Goal: Task Accomplishment & Management: Use online tool/utility

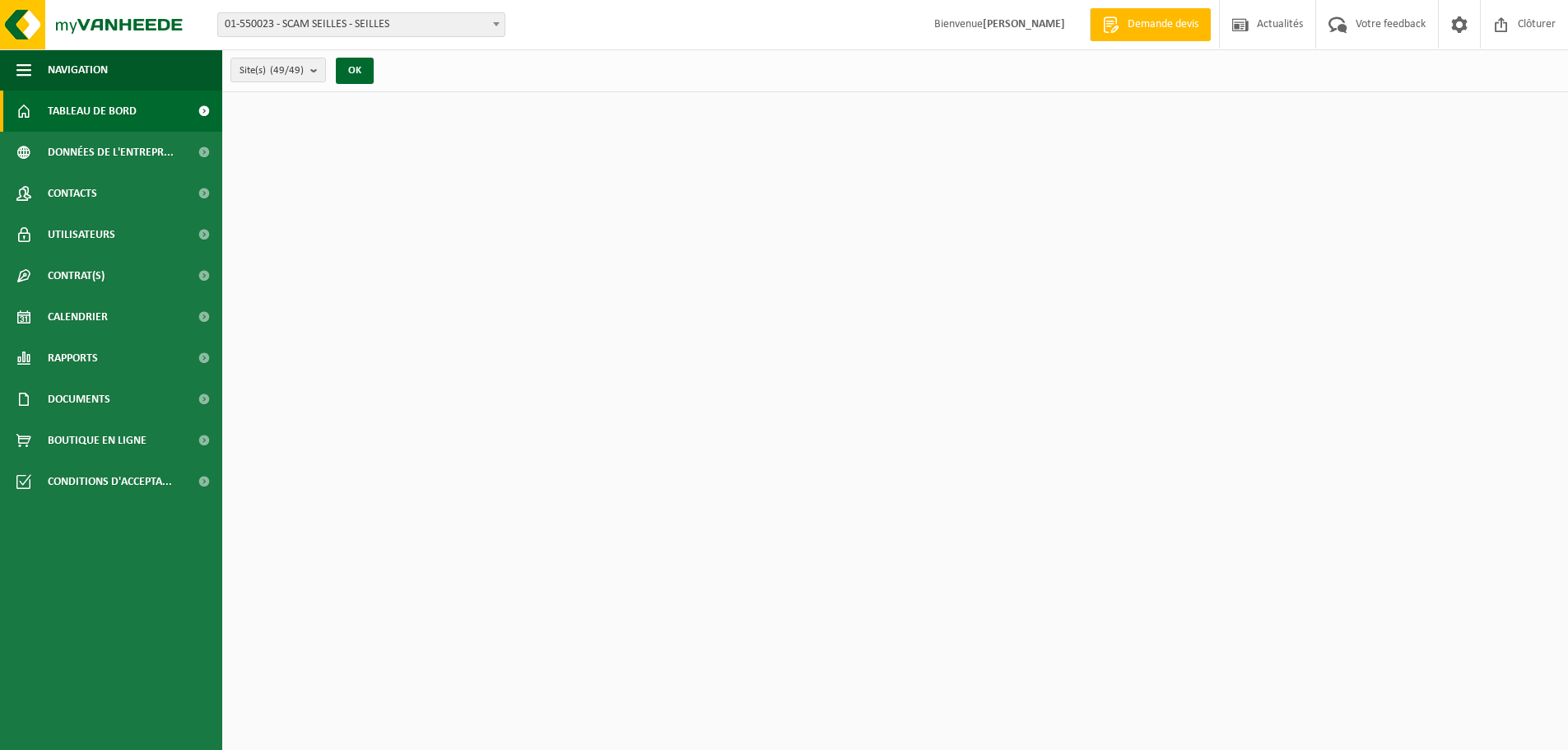
click at [408, 33] on span "01-550023 - SCAM SEILLES - SEILLES" at bounding box center [361, 25] width 287 height 23
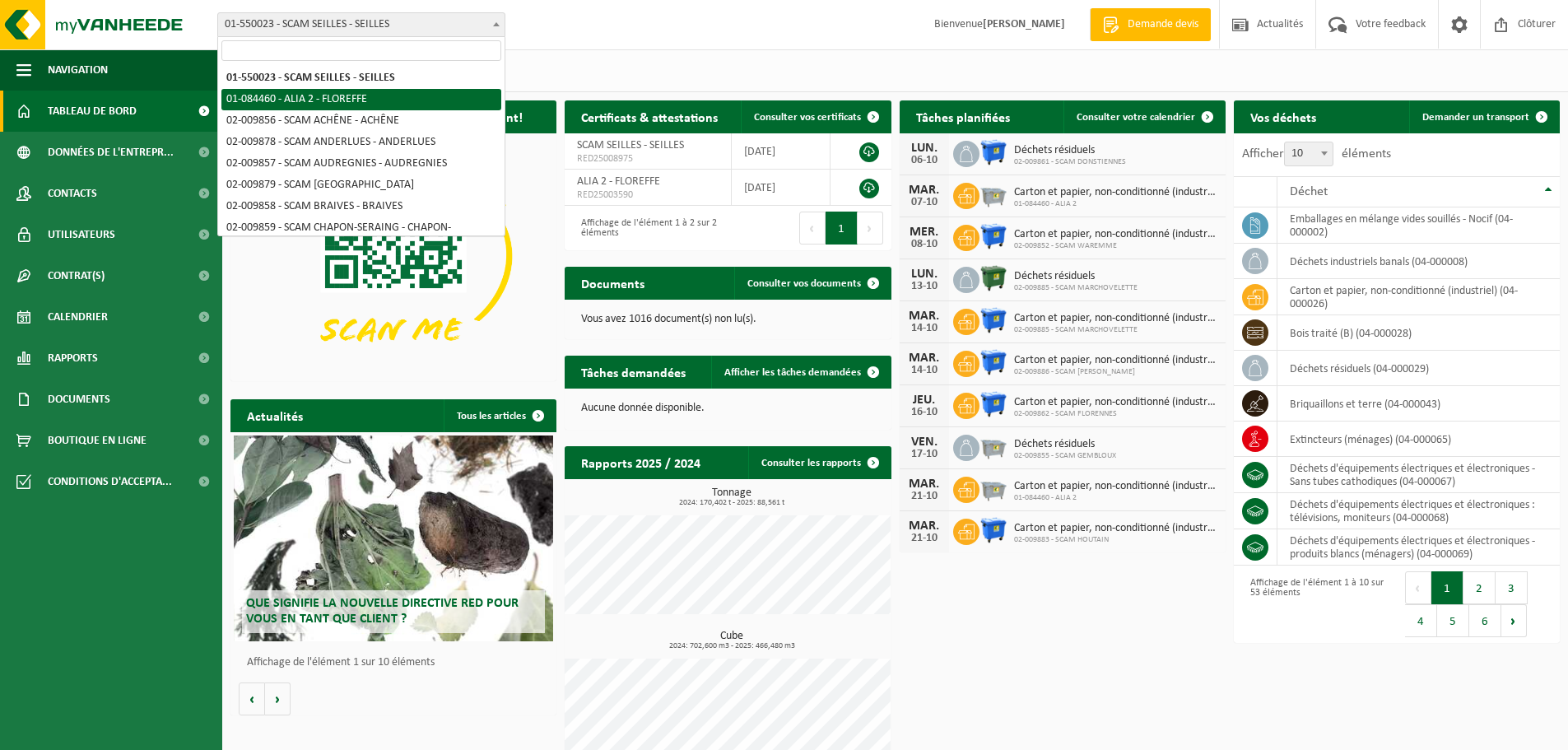
select select "639"
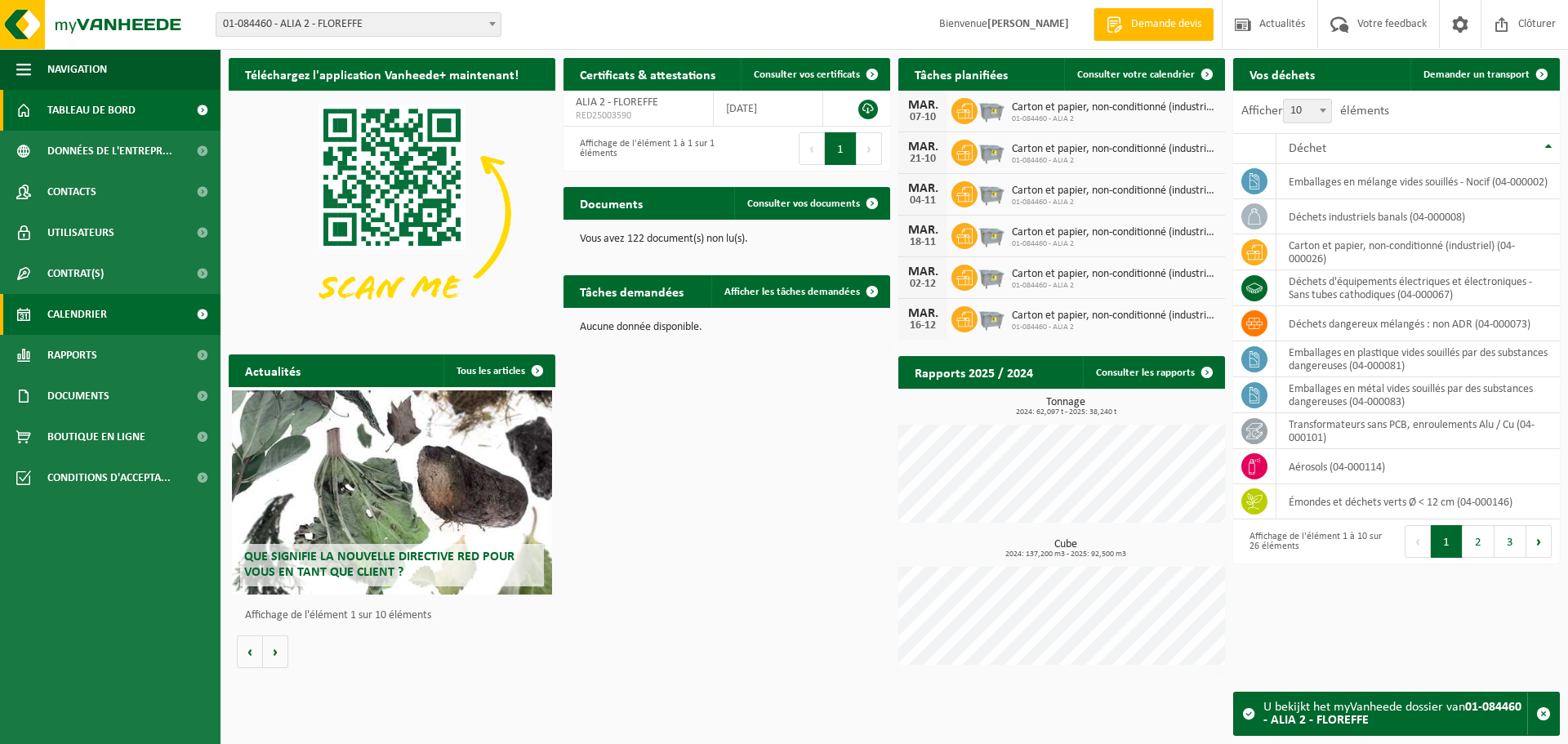
click at [102, 320] on span "Calendrier" at bounding box center [77, 314] width 59 height 41
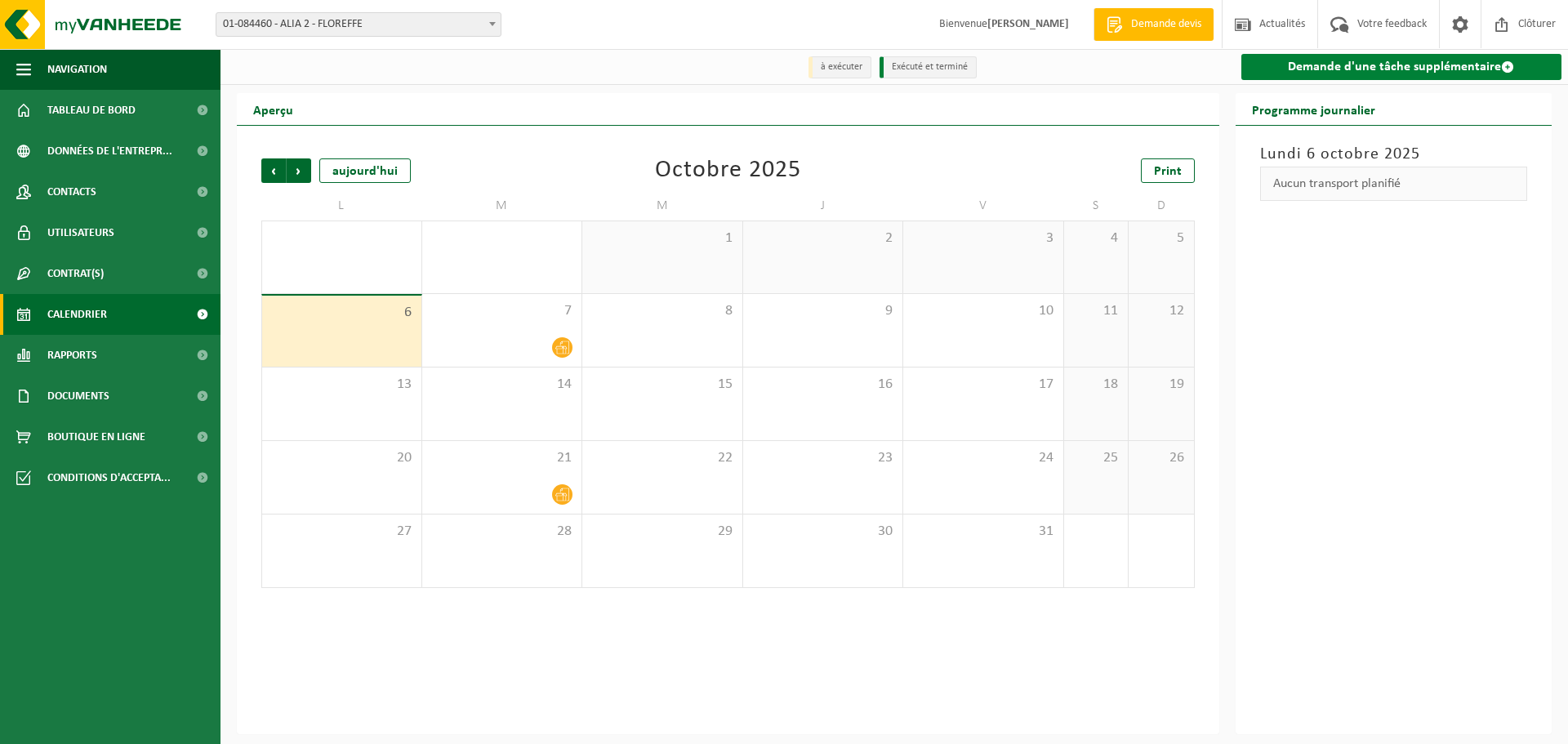
click at [1295, 77] on link "Demande d'une tâche supplémentaire" at bounding box center [1401, 67] width 321 height 26
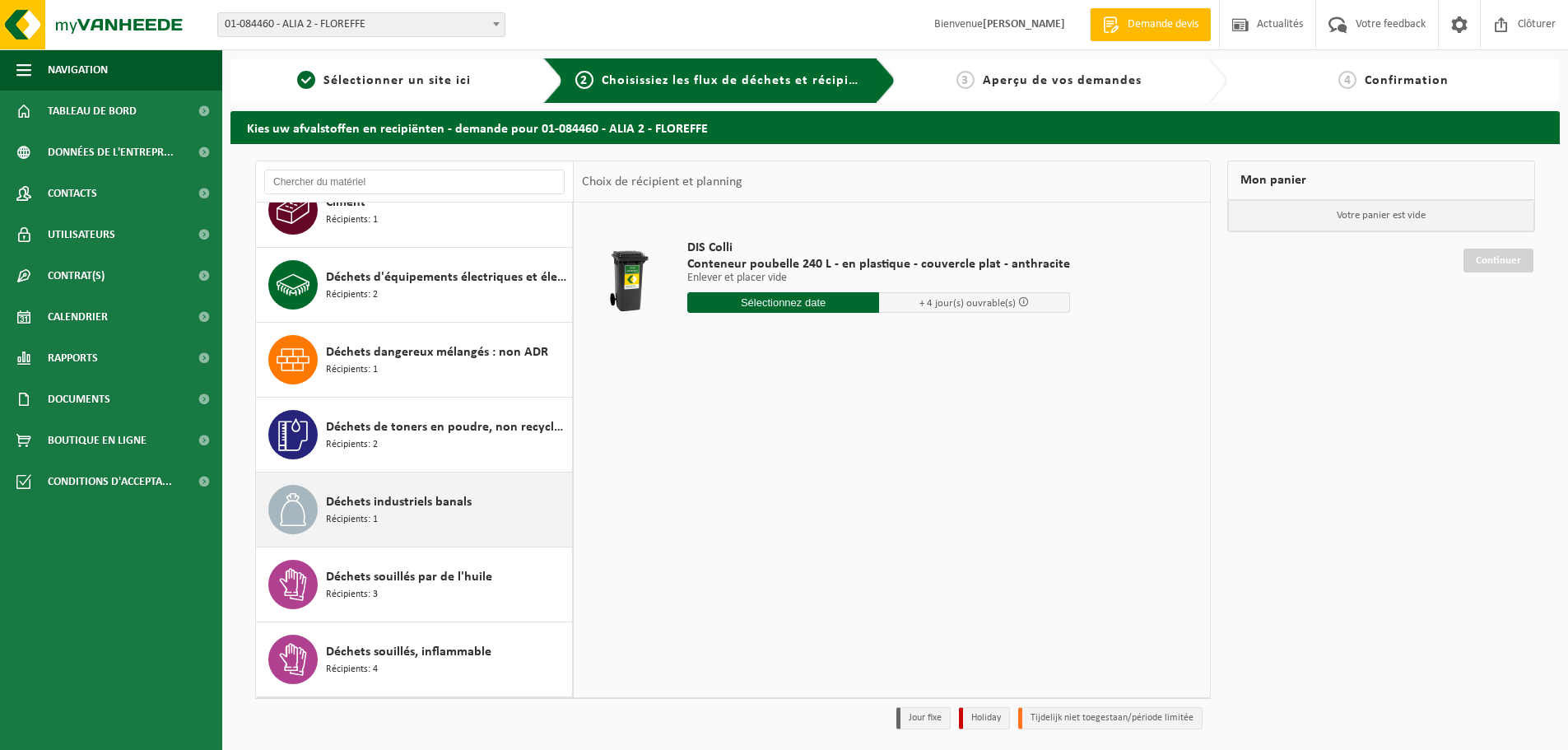
click at [391, 516] on div "Déchets industriels banals Récipients: 1" at bounding box center [446, 509] width 242 height 49
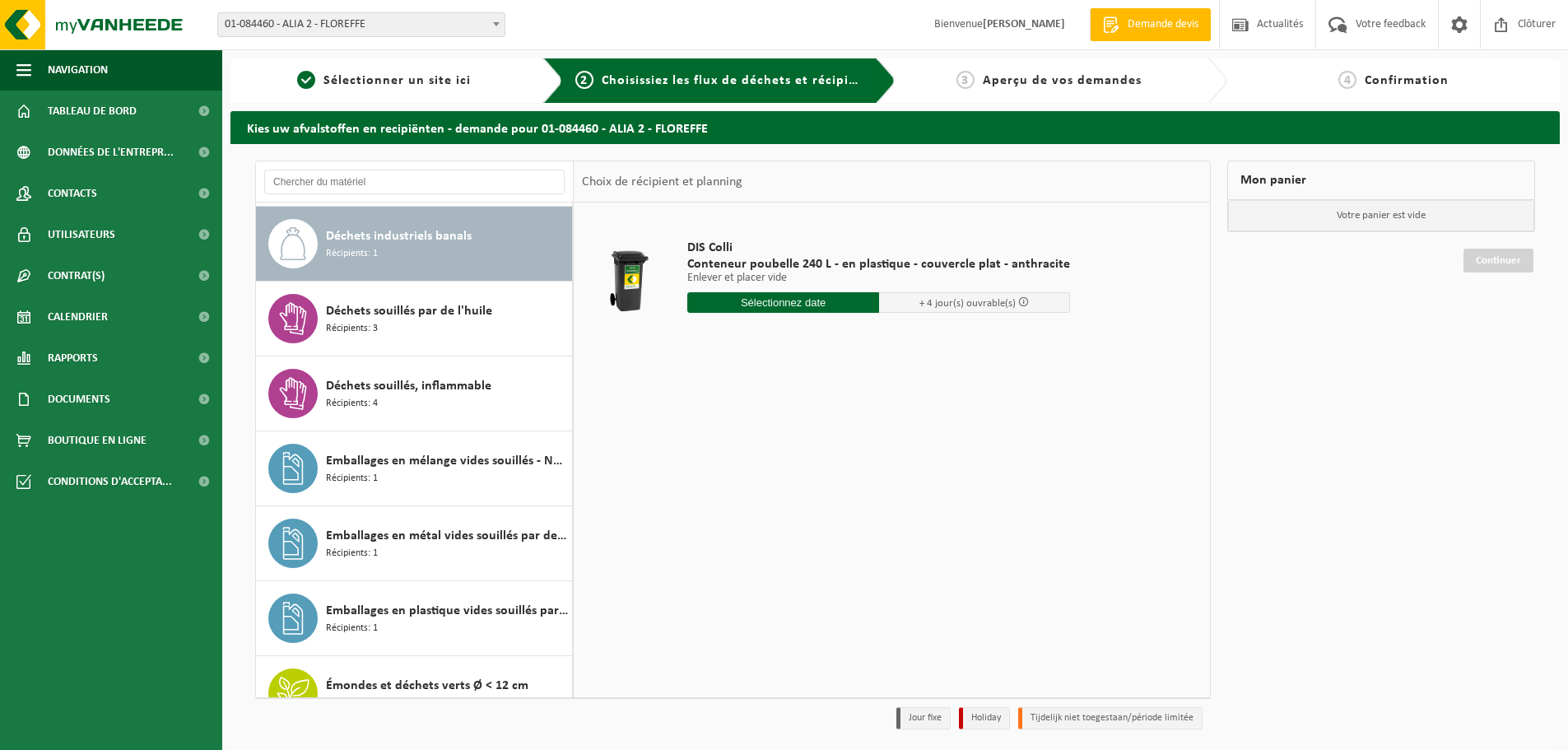
scroll to position [600, 0]
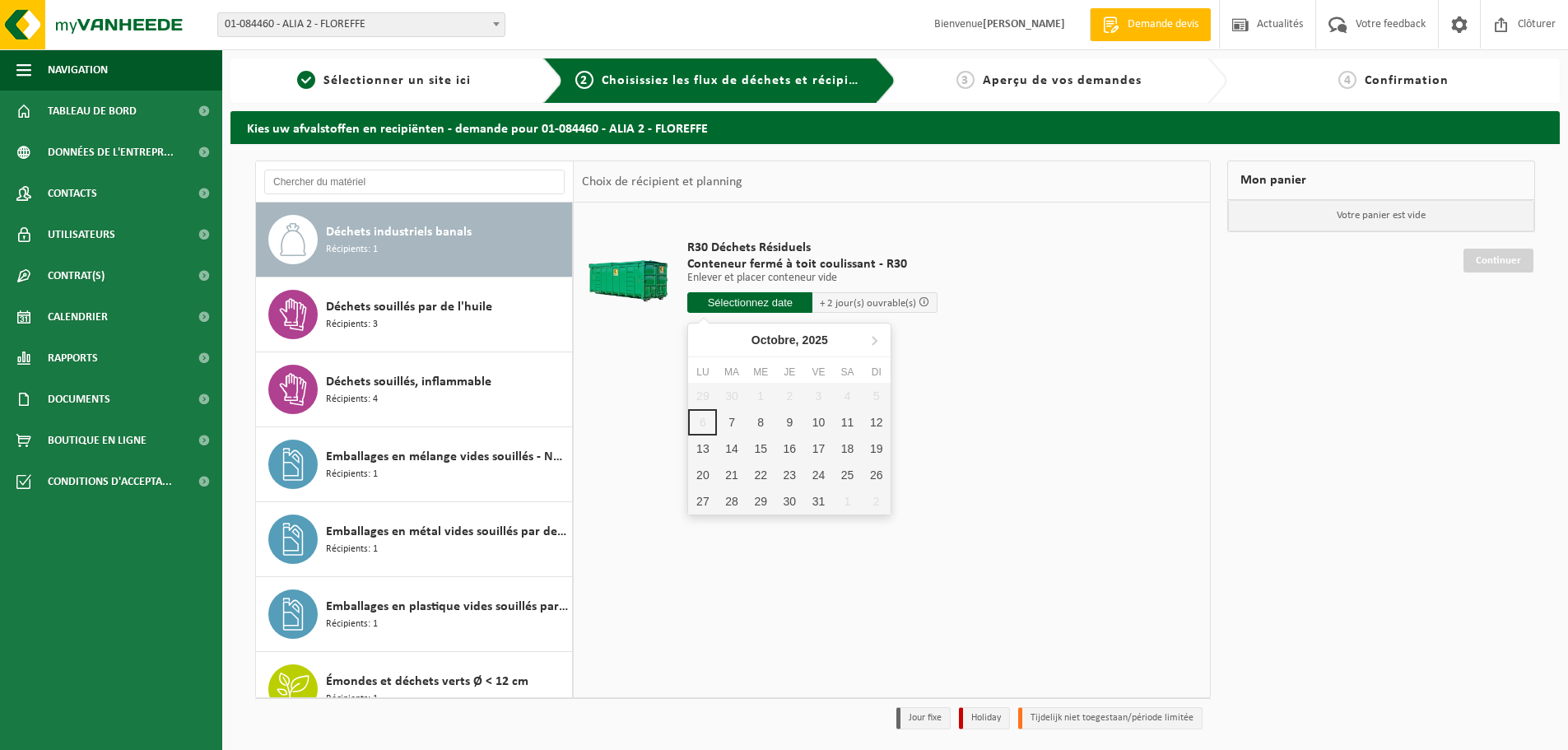
click at [772, 302] on input "text" at bounding box center [750, 302] width 125 height 21
click at [732, 421] on div "7" at bounding box center [731, 422] width 29 height 27
type input "à partir de 2025-10-07"
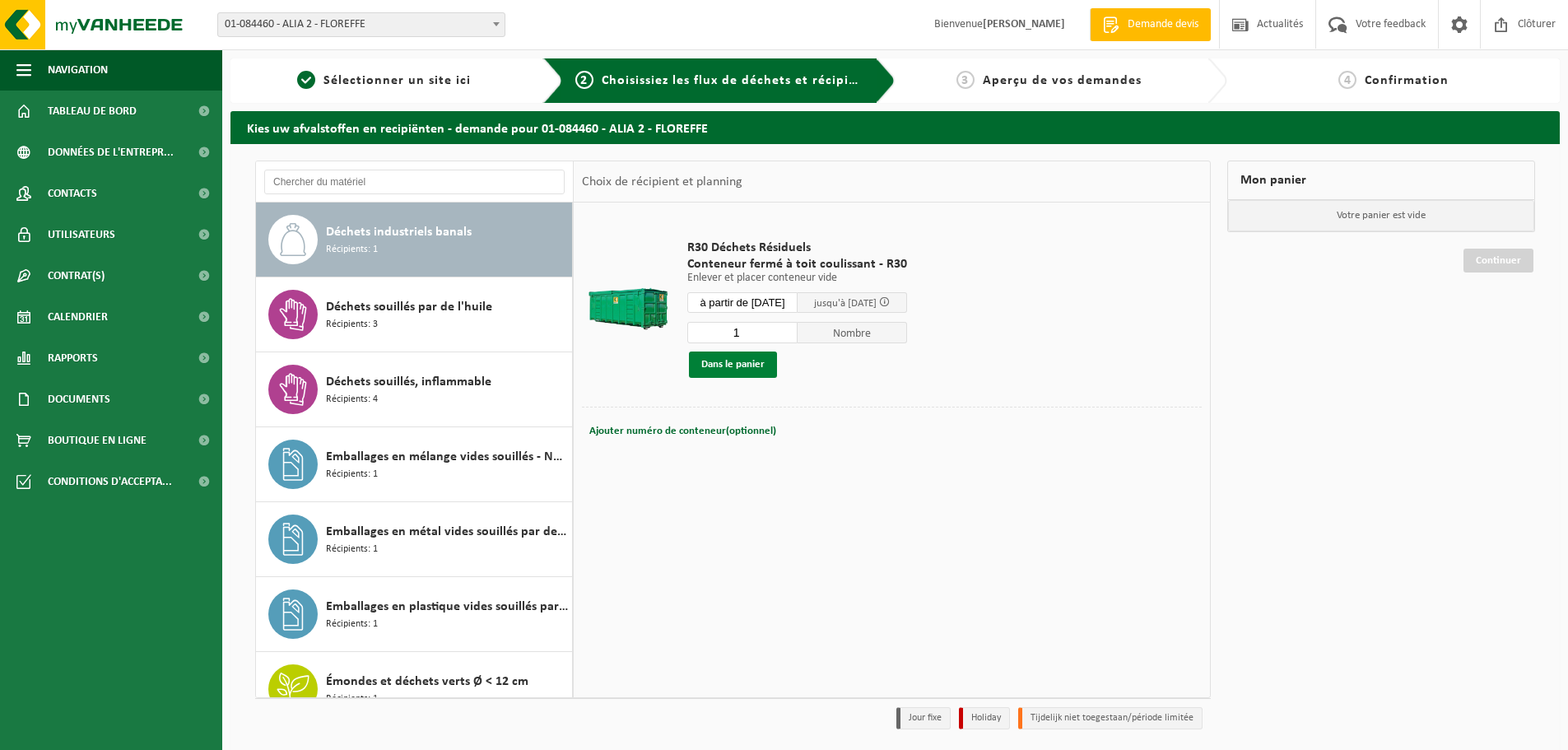
click at [742, 361] on button "Dans le panier" at bounding box center [733, 365] width 88 height 27
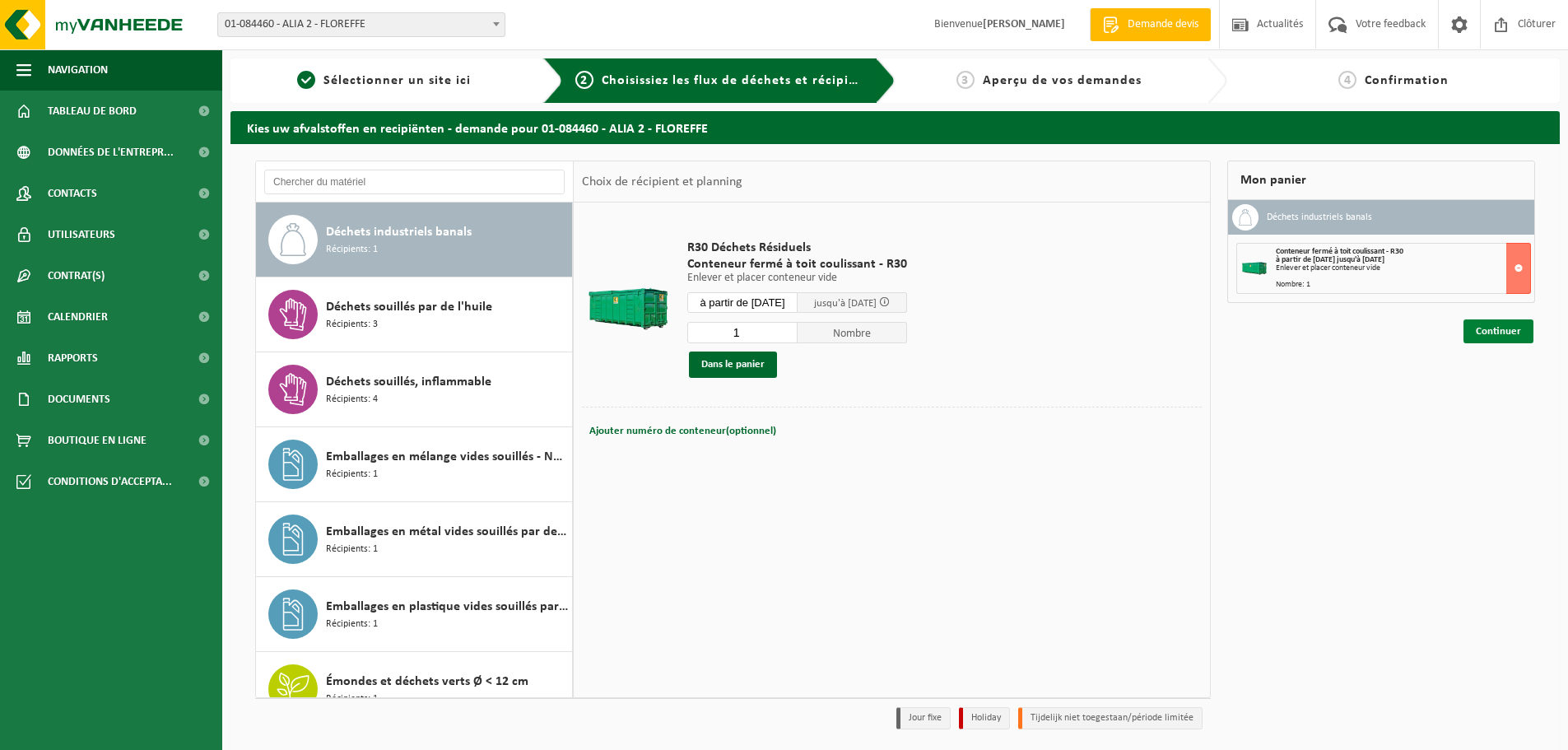
click at [1515, 328] on link "Continuer" at bounding box center [1498, 331] width 70 height 24
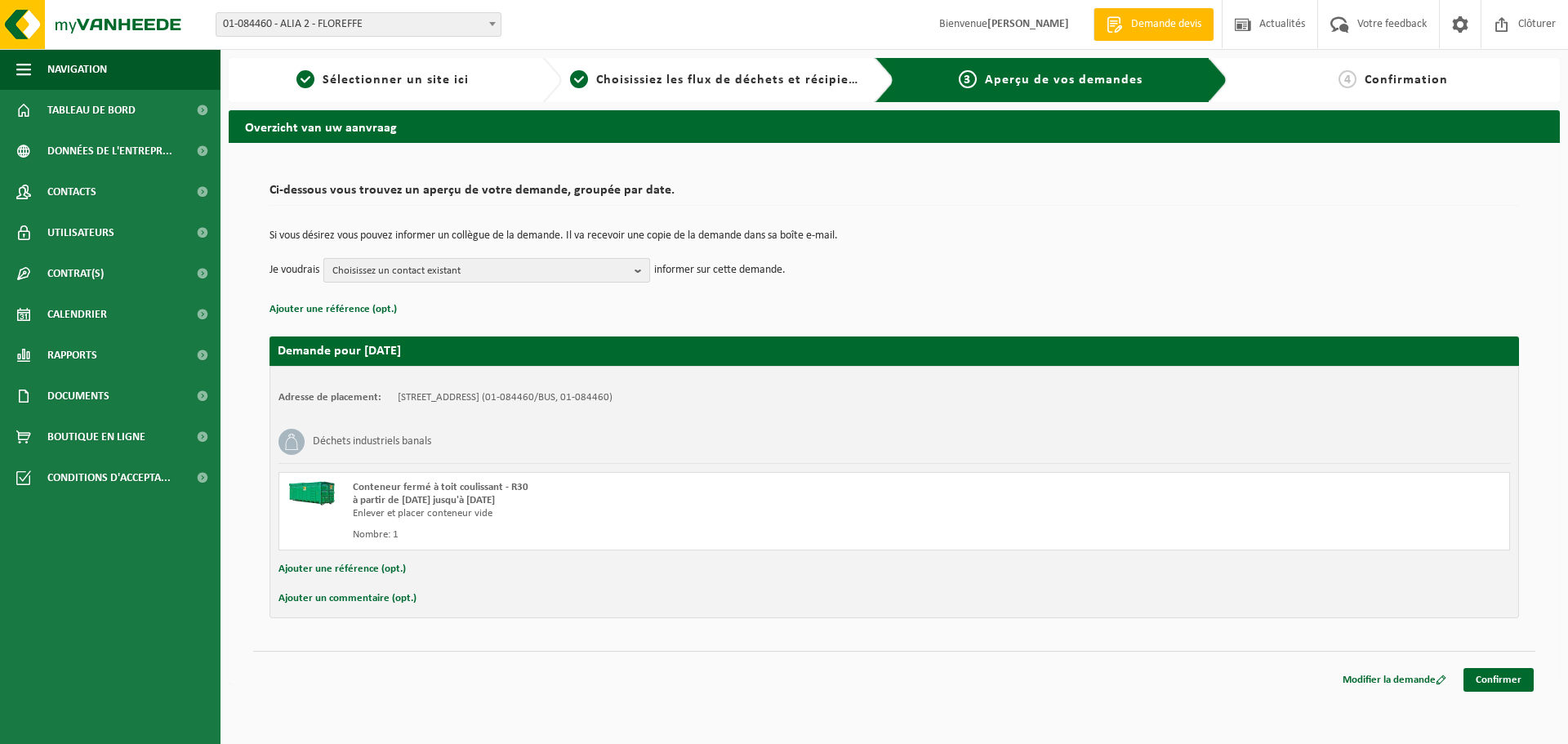
click at [519, 276] on span "Choisissez un contact existant" at bounding box center [480, 271] width 295 height 25
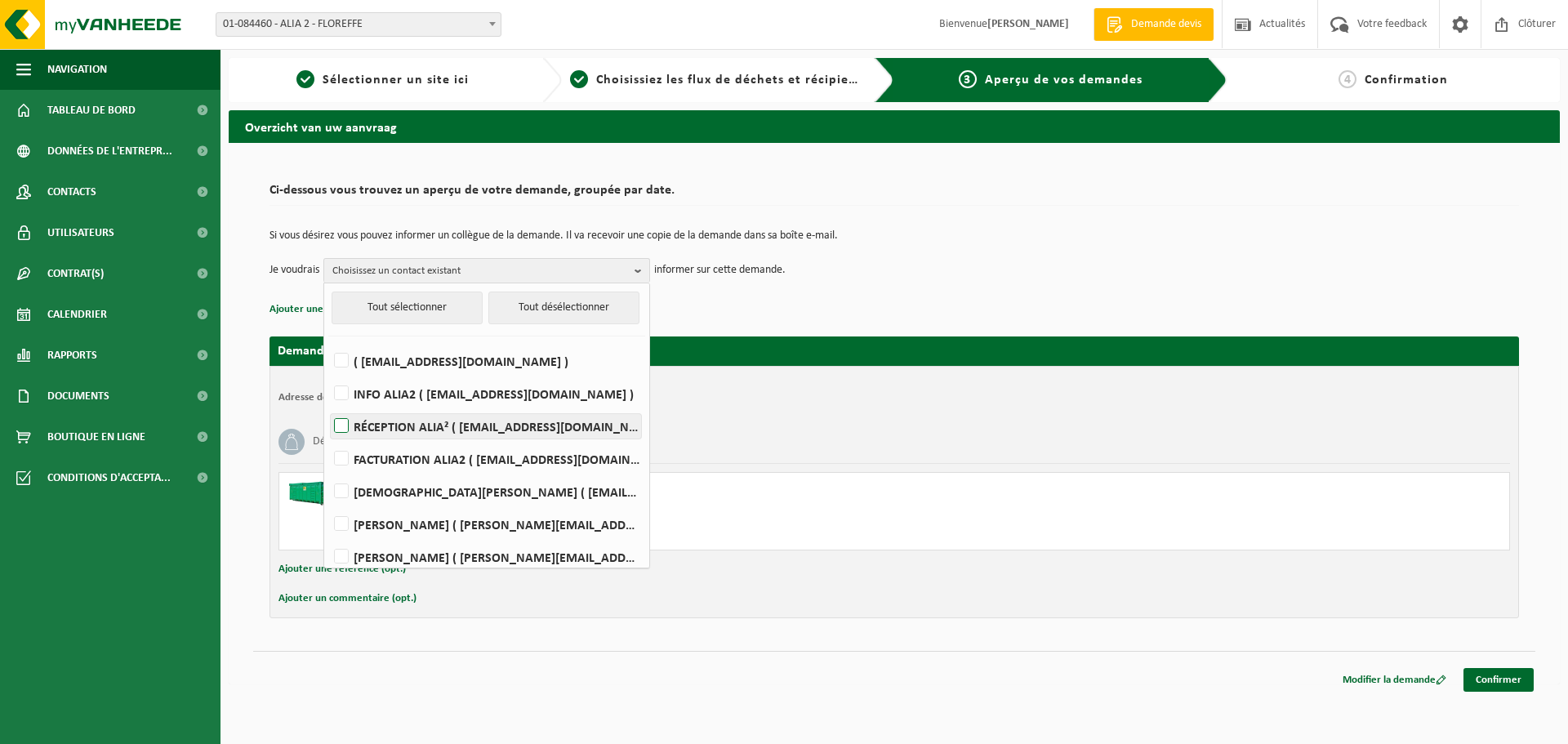
click at [346, 429] on label "RÉCEPTION ALIA² ( reception@alia2.be )" at bounding box center [486, 426] width 310 height 25
click at [328, 406] on input "RÉCEPTION ALIA² ( reception@alia2.be )" at bounding box center [327, 405] width 1 height 1
checkbox input "true"
click at [1082, 263] on td "Je voudrais RÉCEPTION ALIA² Tout sélectionner Tout désélectionner ( fournisseur…" at bounding box center [894, 271] width 1250 height 25
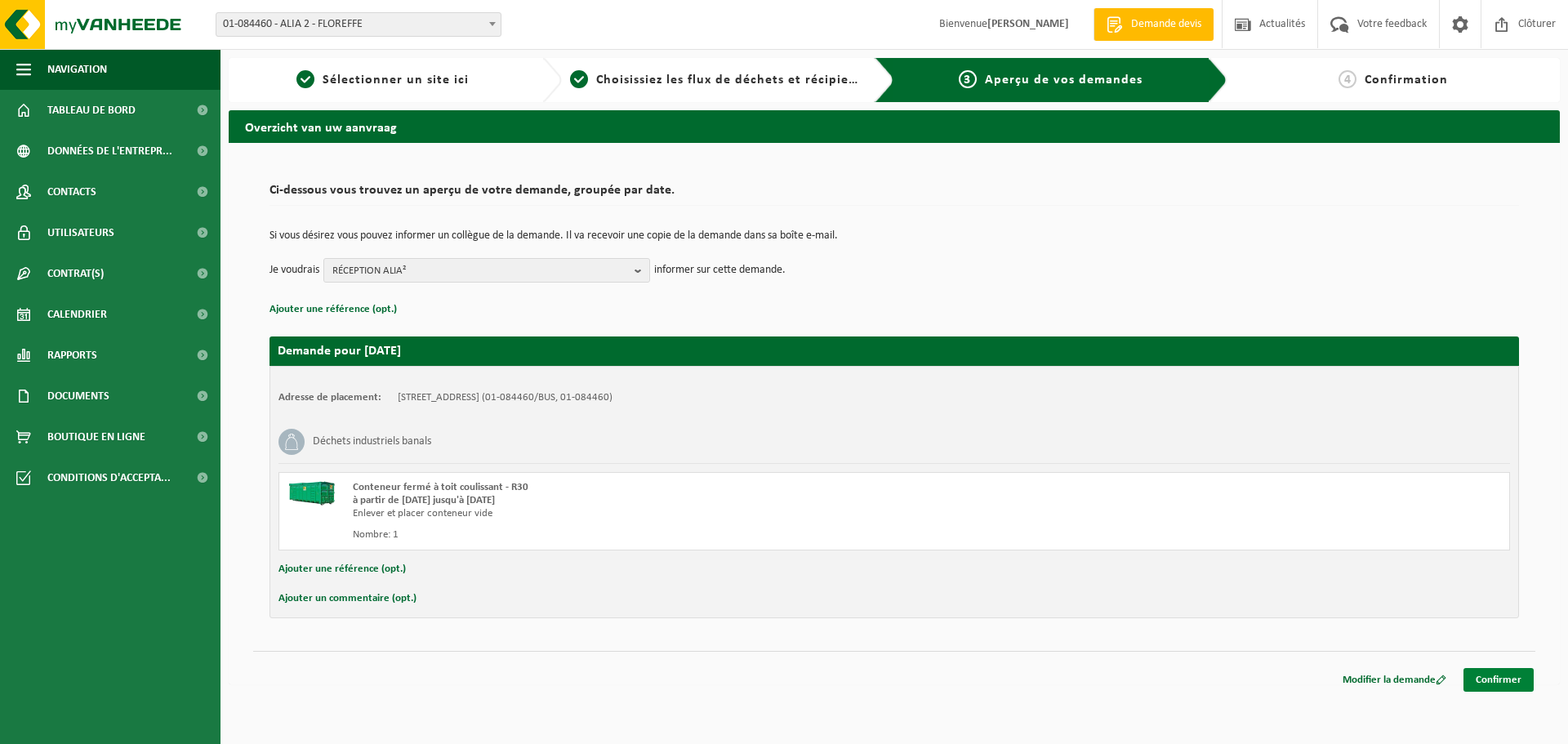
click at [1507, 669] on link "Confirmer" at bounding box center [1498, 680] width 70 height 24
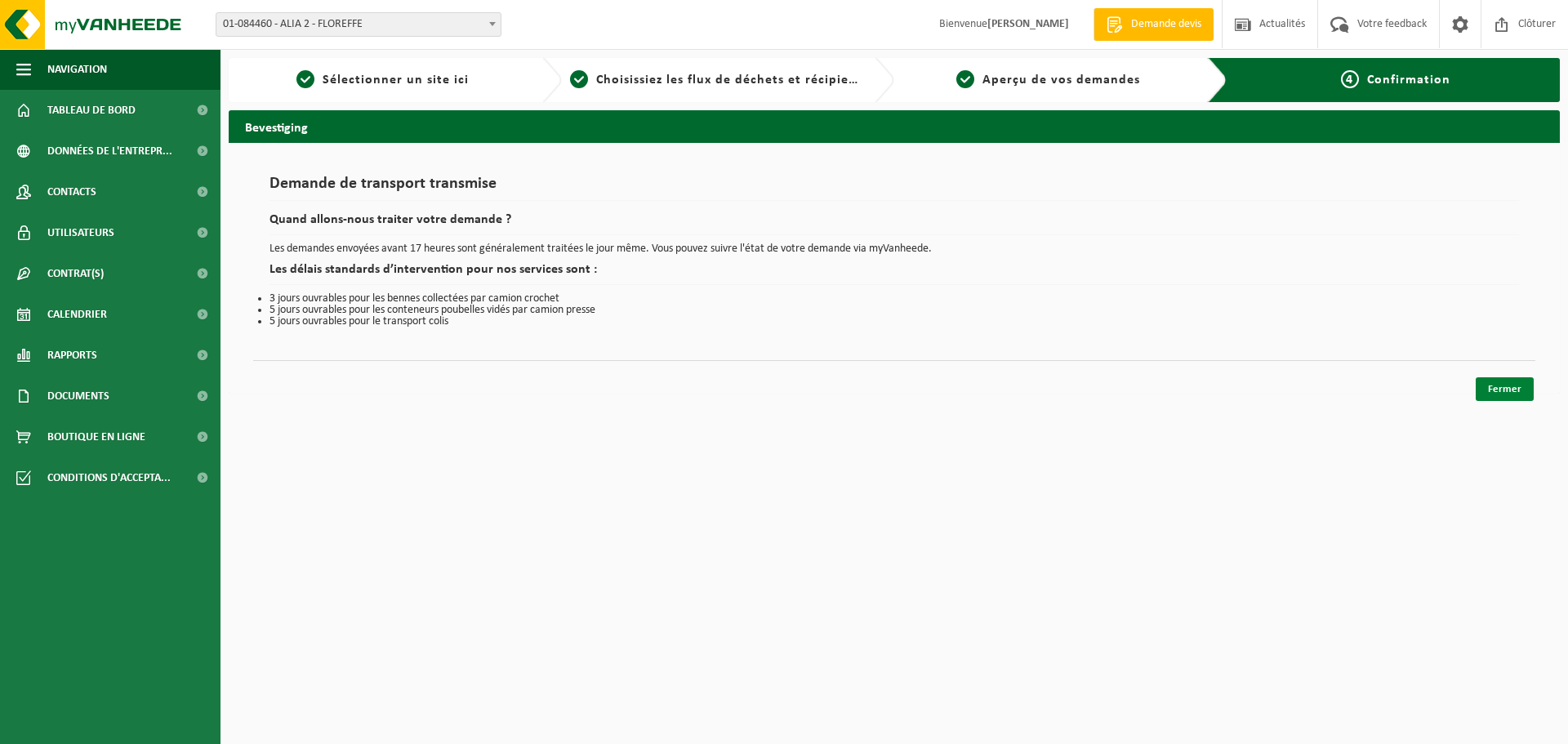
click at [1498, 383] on link "Fermer" at bounding box center [1504, 388] width 58 height 24
